Goal: Information Seeking & Learning: Find specific page/section

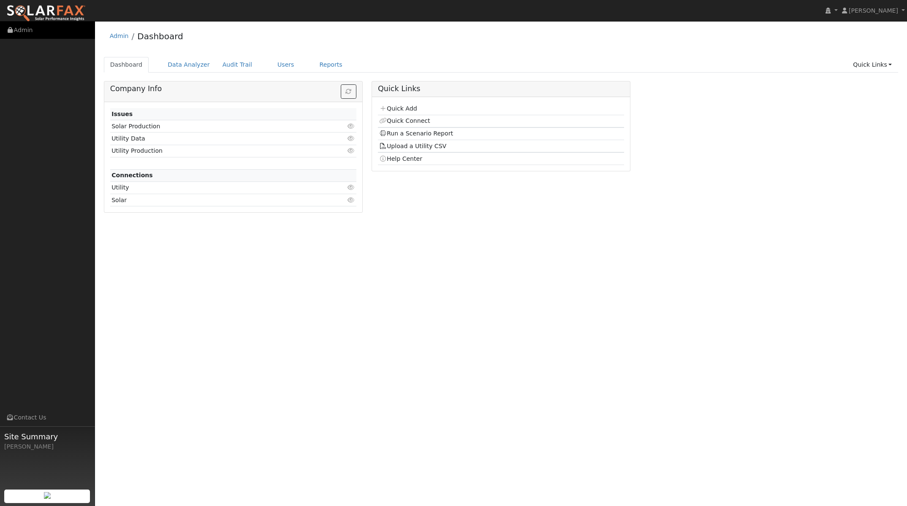
click at [29, 28] on link "Admin" at bounding box center [47, 30] width 95 height 17
click at [27, 29] on link "Admin" at bounding box center [47, 30] width 95 height 17
click at [117, 34] on link "Admin" at bounding box center [119, 36] width 19 height 7
click at [871, 62] on link "Quick Links" at bounding box center [873, 65] width 52 height 16
click at [846, 142] on link "Help Center" at bounding box center [855, 143] width 86 height 12
